Goal: Task Accomplishment & Management: Manage account settings

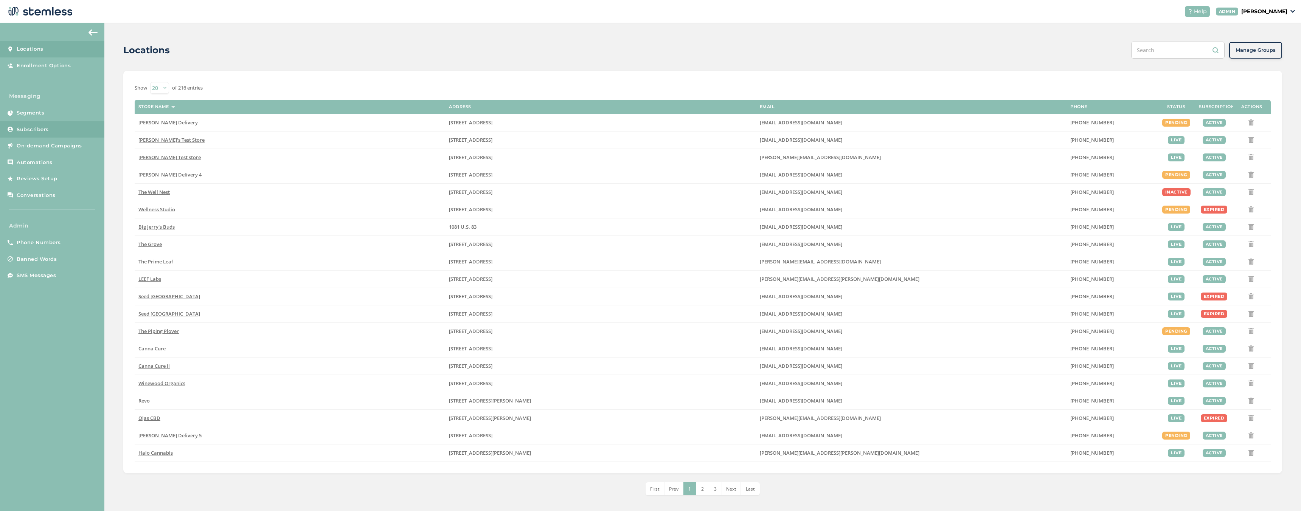
click at [34, 129] on span "Subscribers" at bounding box center [33, 130] width 32 height 8
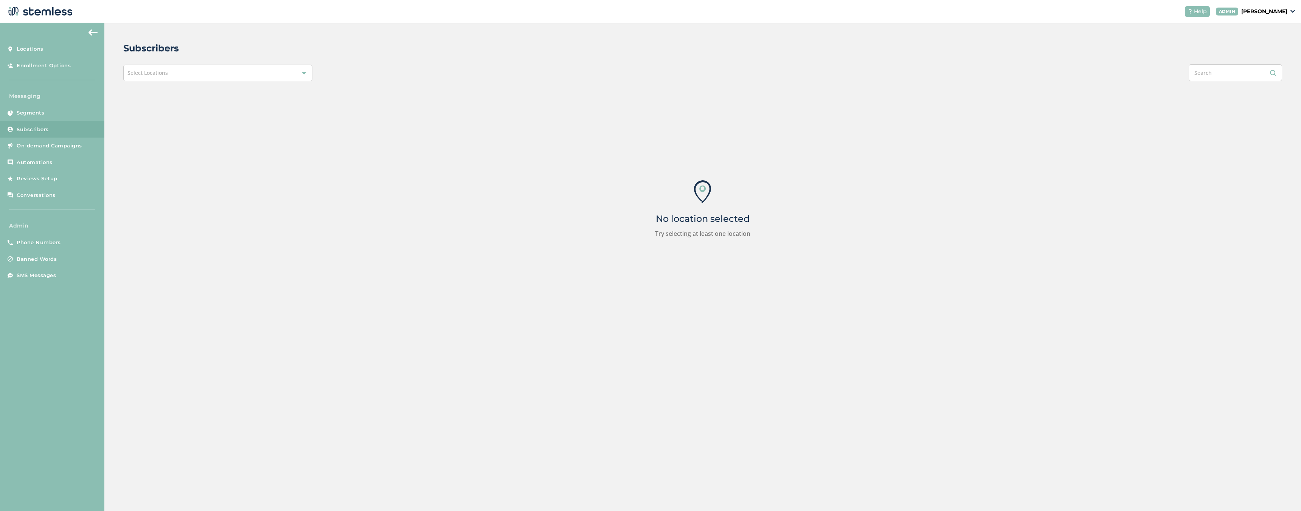
click at [194, 72] on div "Select Locations" at bounding box center [217, 73] width 189 height 17
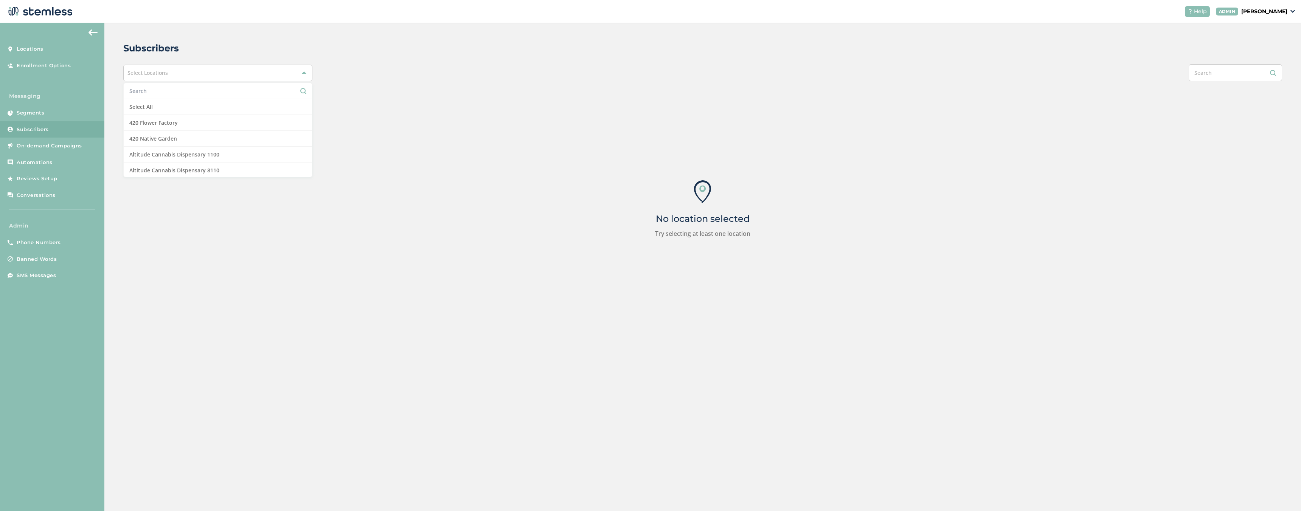
click at [172, 90] on input "text" at bounding box center [217, 91] width 177 height 8
type input "Red"
click at [178, 173] on li "The [GEOGRAPHIC_DATA]" at bounding box center [218, 171] width 188 height 16
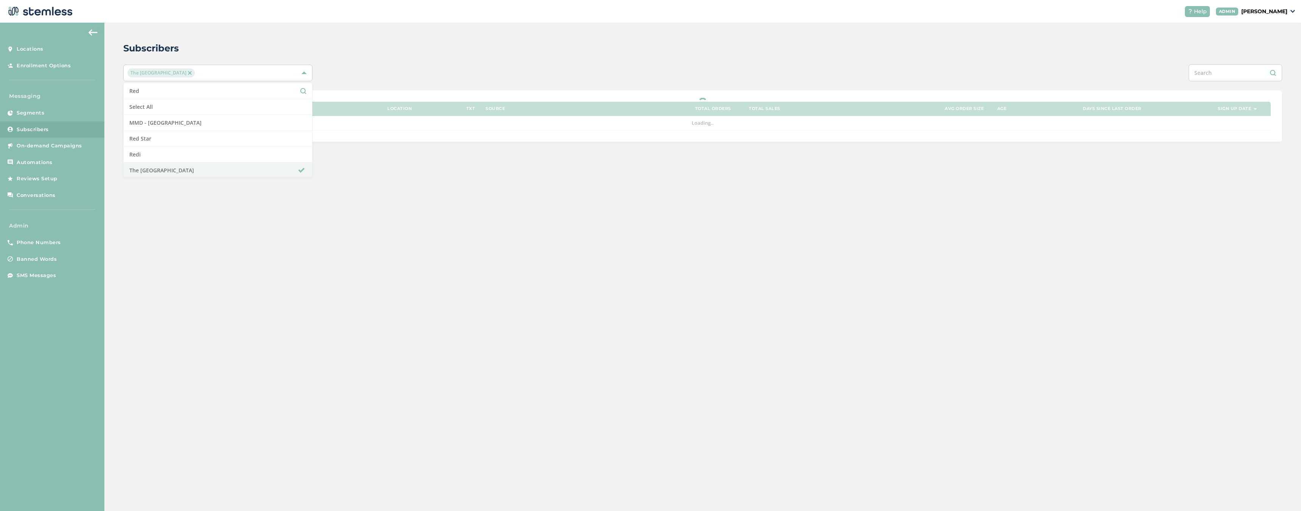
click at [354, 40] on div "Subscribers The Red Light District Red Select All MMD - [GEOGRAPHIC_DATA] Red S…" at bounding box center [702, 92] width 1196 height 138
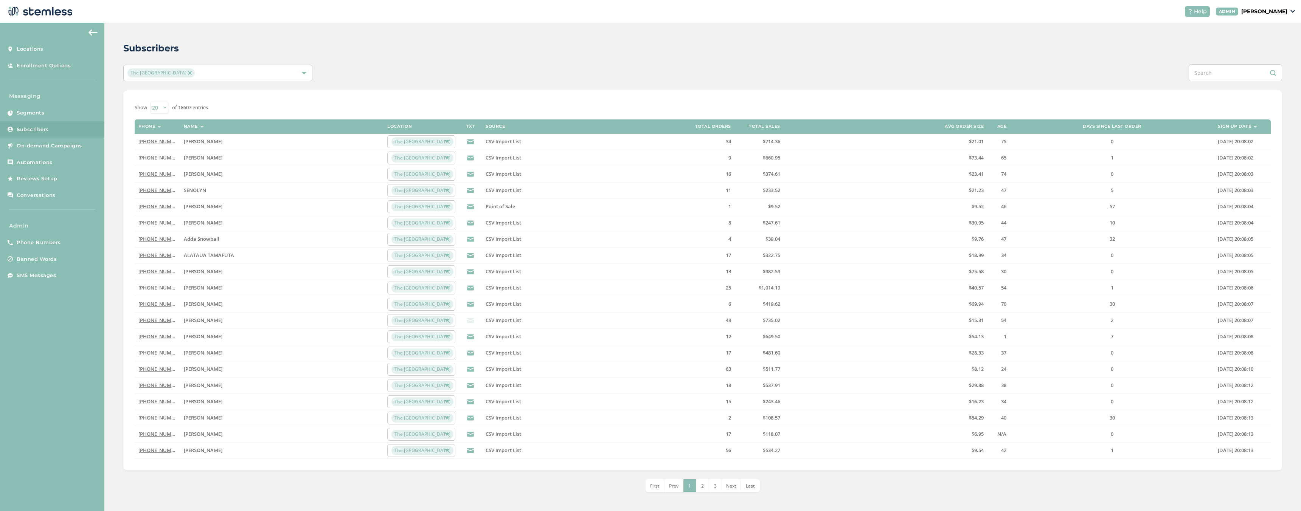
click at [152, 140] on link "[PHONE_NUMBER]" at bounding box center [159, 141] width 43 height 7
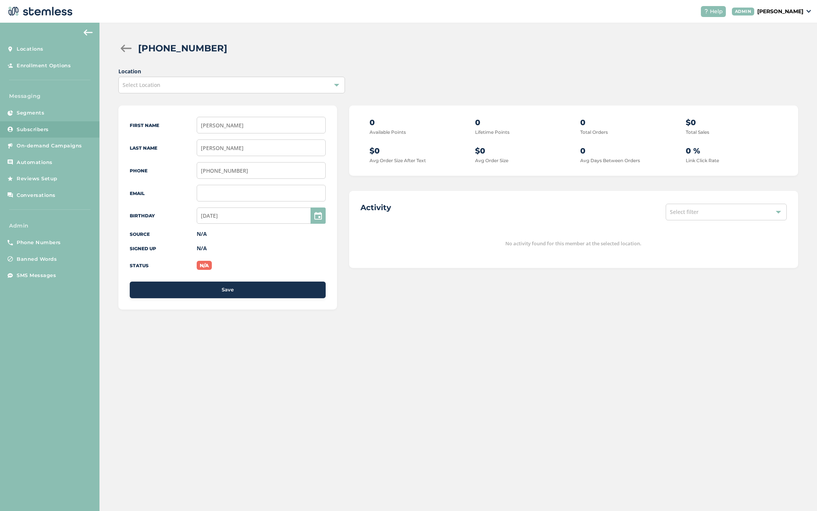
click at [194, 84] on div "Select Location" at bounding box center [231, 85] width 227 height 17
click at [156, 83] on span "Select Location" at bounding box center [142, 84] width 38 height 7
click at [125, 47] on div at bounding box center [125, 49] width 15 height 8
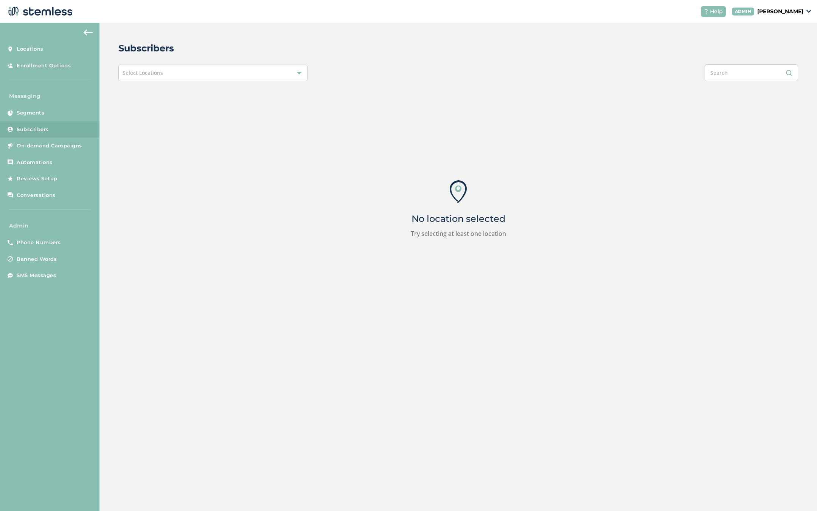
click at [162, 70] on div "Select Locations" at bounding box center [212, 73] width 189 height 17
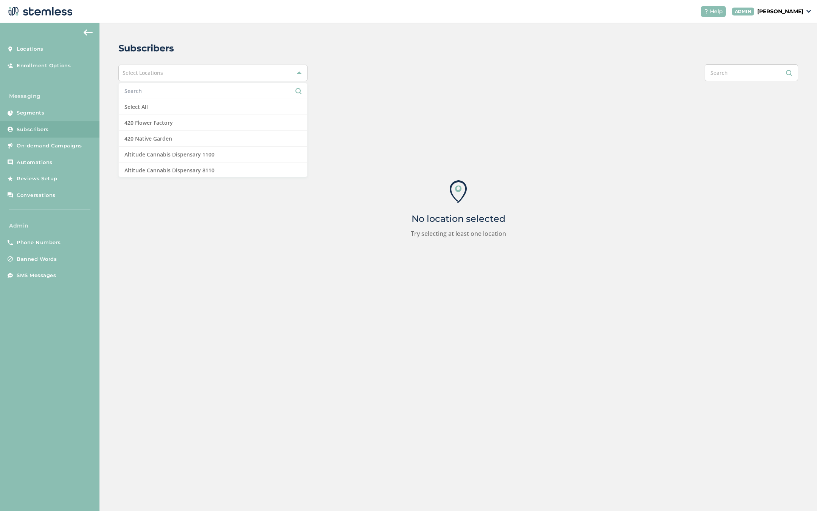
click at [147, 90] on input "text" at bounding box center [212, 91] width 177 height 8
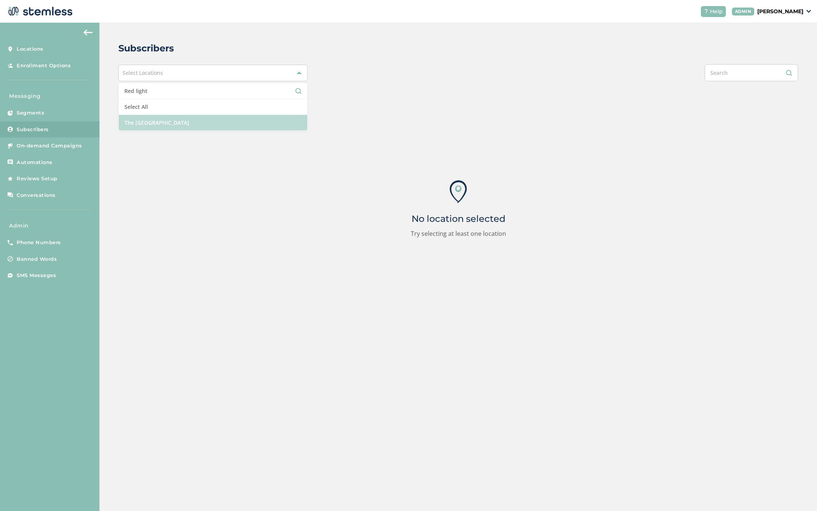
type input "Red light"
click at [146, 122] on li "The [GEOGRAPHIC_DATA]" at bounding box center [213, 123] width 188 height 16
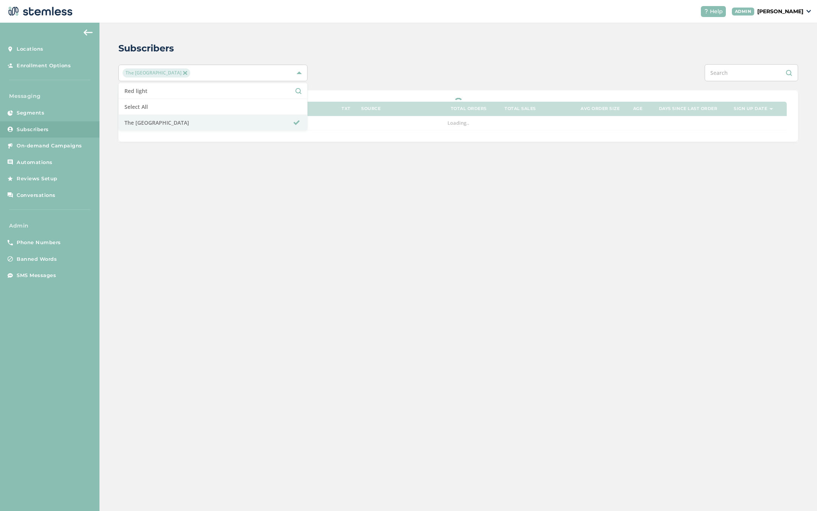
click at [382, 55] on div "Subscribers" at bounding box center [454, 49] width 673 height 14
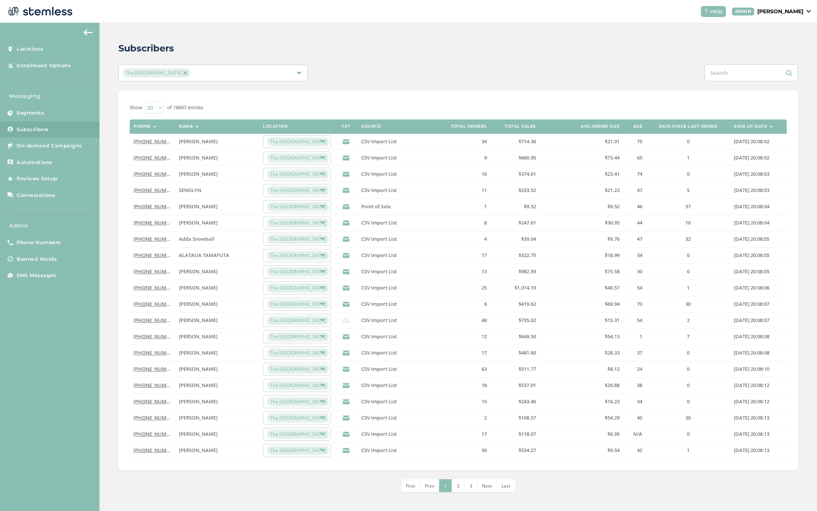
click at [148, 158] on link "[PHONE_NUMBER]" at bounding box center [154, 157] width 43 height 7
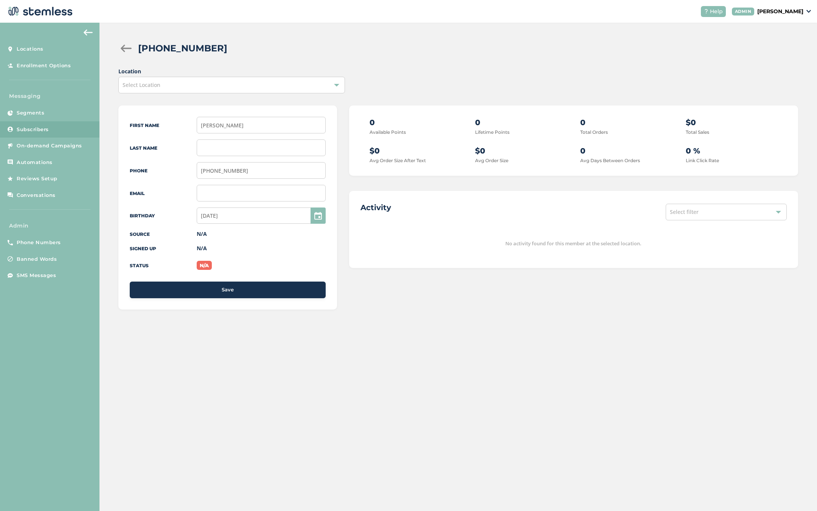
click at [201, 90] on div "Select Location" at bounding box center [231, 85] width 227 height 17
click at [580, 52] on div "[PHONE_NUMBER]" at bounding box center [465, 49] width 654 height 14
click at [794, 12] on p "[PERSON_NAME]" at bounding box center [780, 12] width 46 height 8
click at [780, 55] on span "Impersonate" at bounding box center [783, 55] width 37 height 8
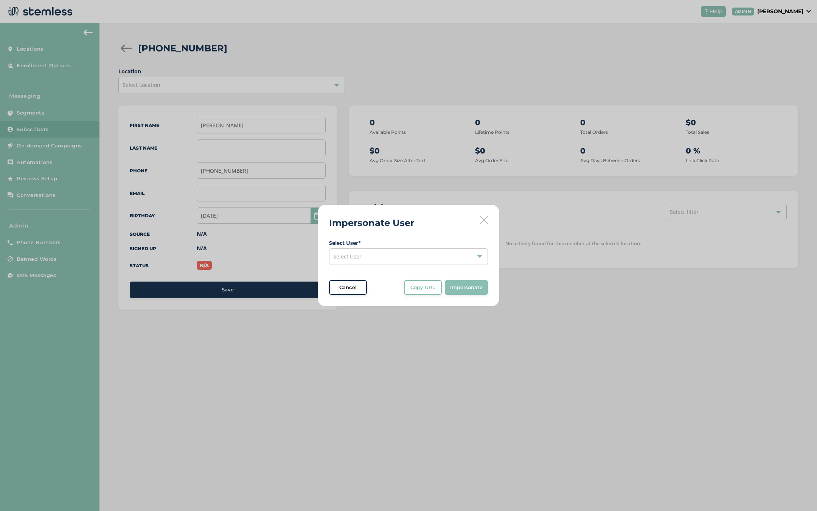
click at [410, 259] on div "Select User" at bounding box center [408, 256] width 159 height 17
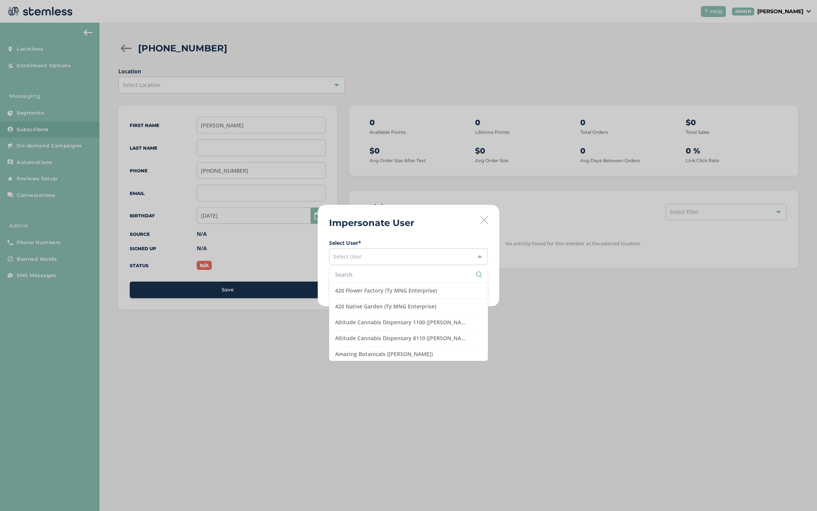
click at [396, 276] on input "text" at bounding box center [408, 275] width 147 height 8
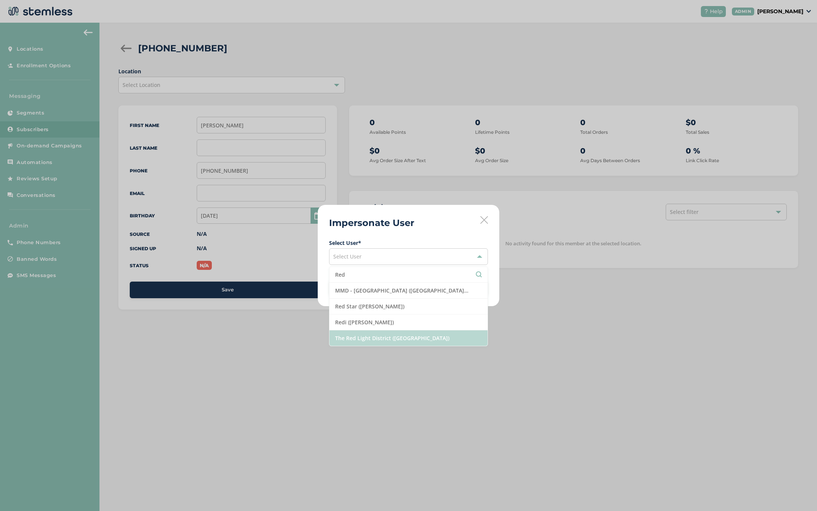
type input "Red"
click at [424, 337] on li "The Red Light District ([GEOGRAPHIC_DATA])" at bounding box center [408, 339] width 158 height 16
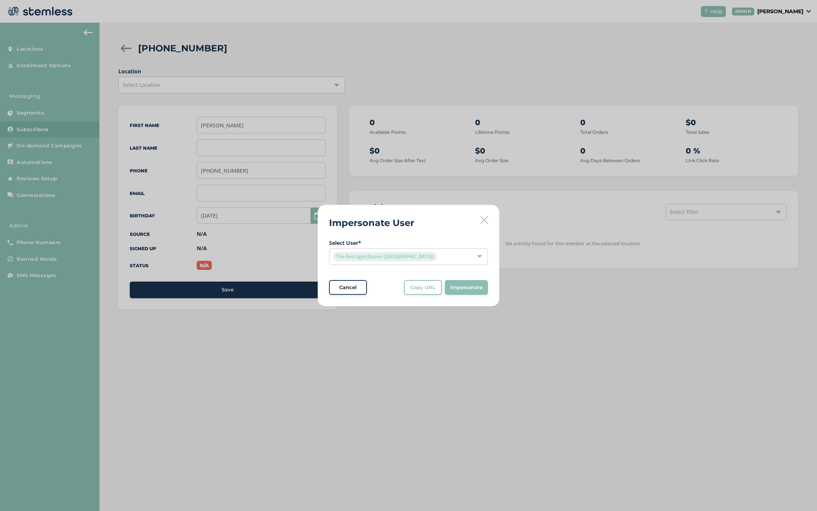
click at [453, 284] on span "Impersonate" at bounding box center [466, 288] width 33 height 8
